Goal: Check status: Check status

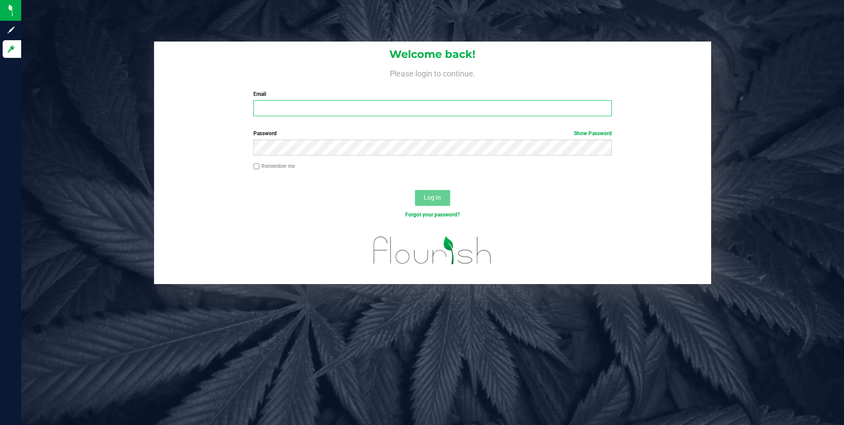
type input "[EMAIL_ADDRESS][DOMAIN_NAME]"
click at [430, 198] on span "Log In" at bounding box center [432, 197] width 17 height 7
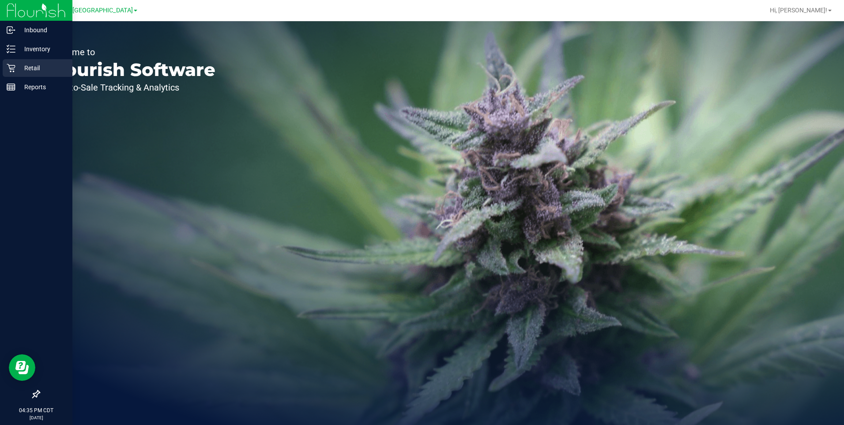
click at [16, 70] on p "Retail" at bounding box center [41, 68] width 53 height 11
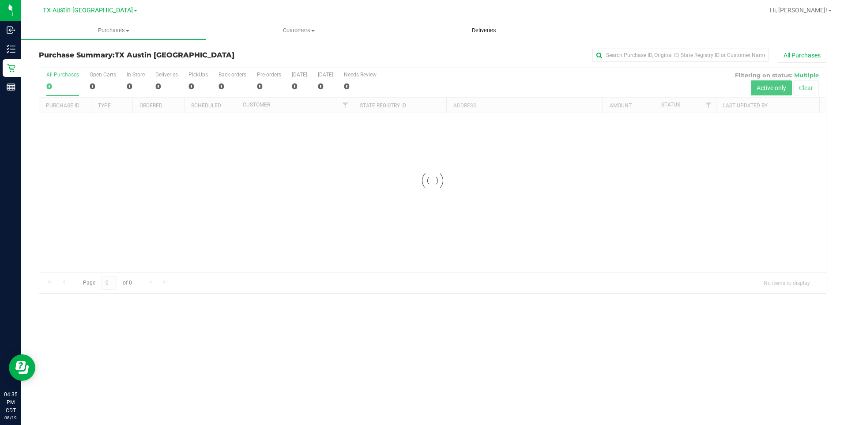
click at [483, 30] on span "Deliveries" at bounding box center [484, 30] width 48 height 8
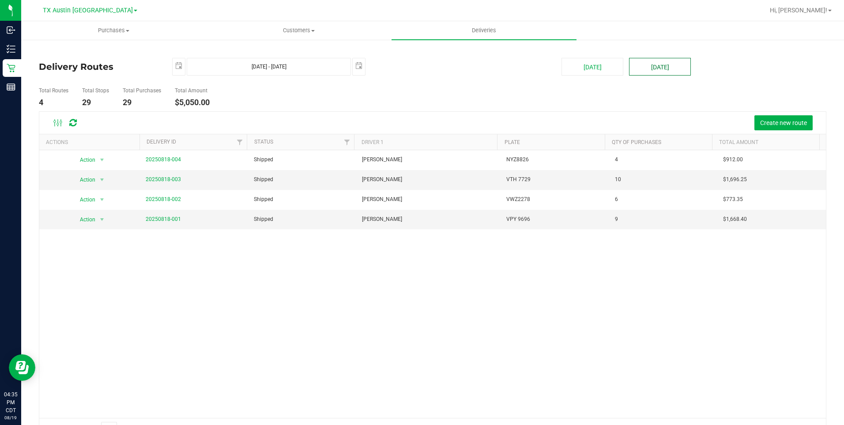
click at [663, 64] on button "[DATE]" at bounding box center [660, 67] width 62 height 18
type input "[DATE] - [DATE]"
type input "[DATE]"
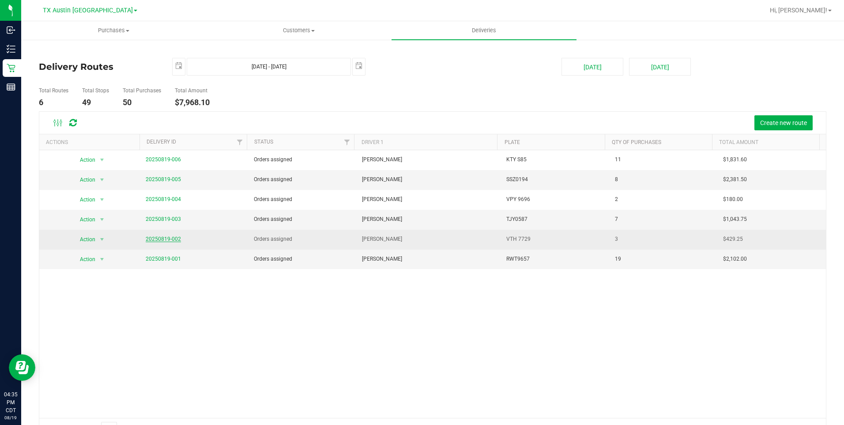
click at [170, 236] on link "20250819-002" at bounding box center [163, 239] width 35 height 6
